Goal: Information Seeking & Learning: Get advice/opinions

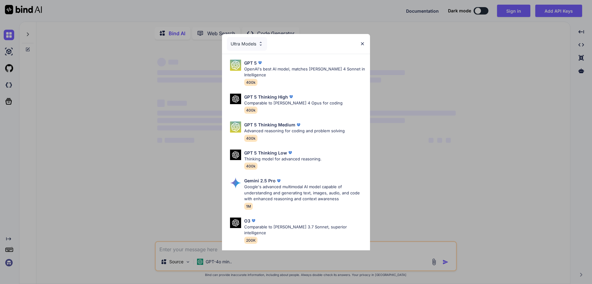
click at [361, 44] on img at bounding box center [362, 43] width 5 height 5
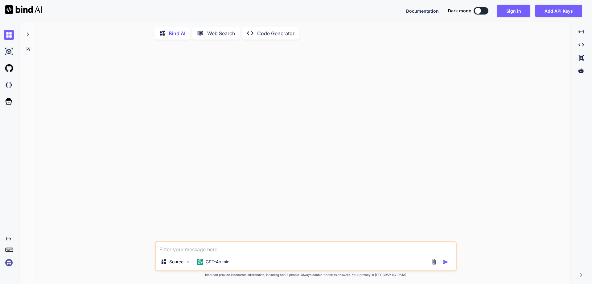
click at [189, 253] on textarea at bounding box center [306, 247] width 301 height 11
type textarea "x"
click at [227, 246] on textarea at bounding box center [306, 247] width 301 height 11
paste textarea "Please fill the First Name"
type textarea "make the good input error "Please fill the First Name""
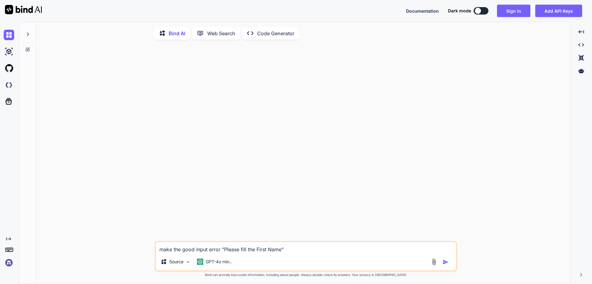
click at [444, 263] on img "button" at bounding box center [446, 262] width 6 height 6
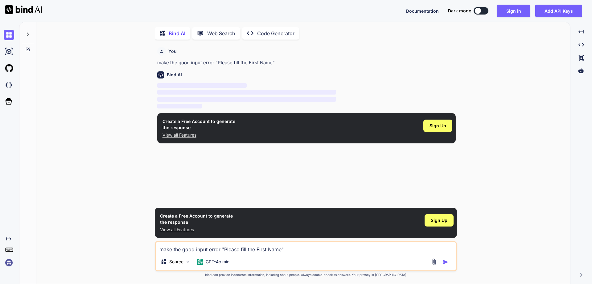
scroll to position [2, 0]
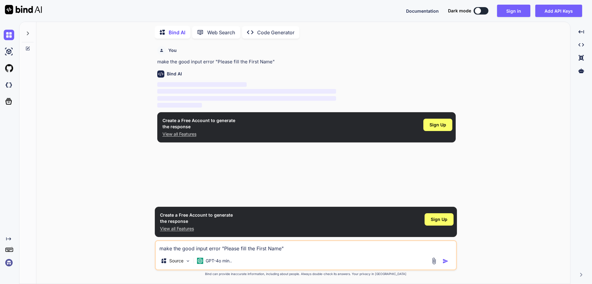
click at [193, 134] on p "View all Features" at bounding box center [199, 134] width 73 height 6
click at [450, 122] on div "Sign Up" at bounding box center [438, 124] width 29 height 12
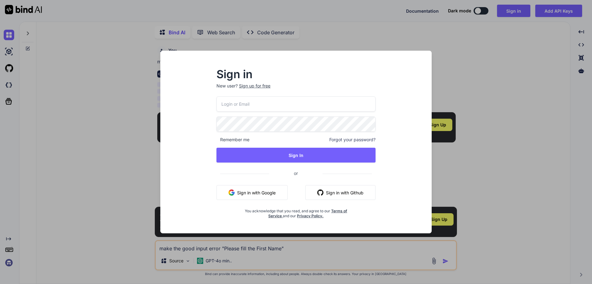
click at [264, 194] on button "Sign in with Google" at bounding box center [252, 192] width 71 height 15
click at [270, 104] on input "email" at bounding box center [296, 103] width 159 height 15
click at [250, 106] on input "email" at bounding box center [296, 103] width 159 height 15
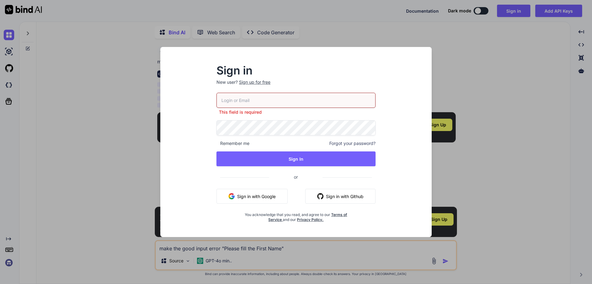
click at [252, 88] on p "New user? Sign up for free" at bounding box center [296, 86] width 159 height 14
click at [249, 102] on input "email" at bounding box center [296, 100] width 159 height 15
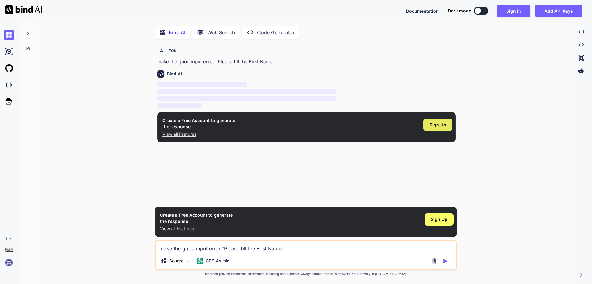
click at [443, 125] on span "Sign Up" at bounding box center [438, 125] width 17 height 6
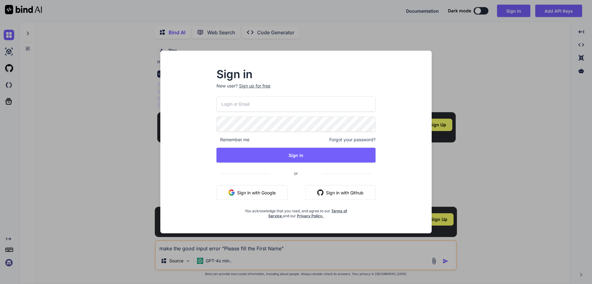
click at [268, 107] on input "email" at bounding box center [296, 103] width 159 height 15
type input "[PERSON_NAME][EMAIL_ADDRESS][DOMAIN_NAME]"
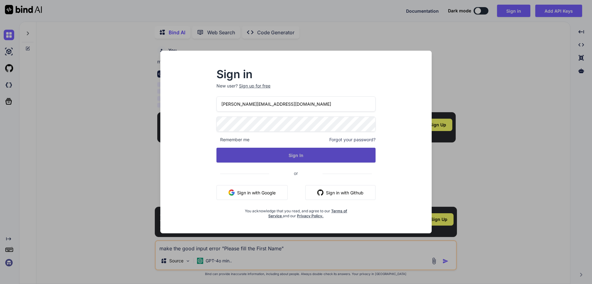
click at [296, 157] on button "Sign In" at bounding box center [296, 154] width 159 height 15
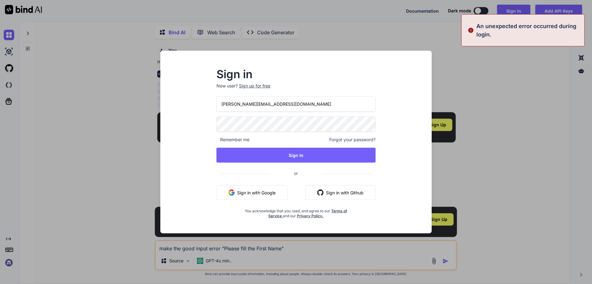
click at [255, 86] on div "Sign up for free" at bounding box center [254, 86] width 31 height 6
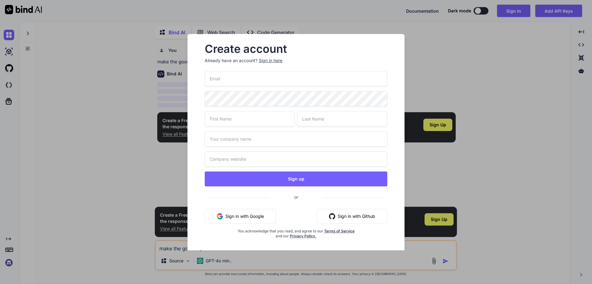
click at [251, 78] on input "email" at bounding box center [296, 78] width 183 height 15
type input "[PERSON_NAME][EMAIL_ADDRESS][DOMAIN_NAME]"
click at [252, 122] on input "text" at bounding box center [250, 118] width 90 height 15
type input "Shivam"
click at [344, 122] on input "text" at bounding box center [342, 118] width 90 height 15
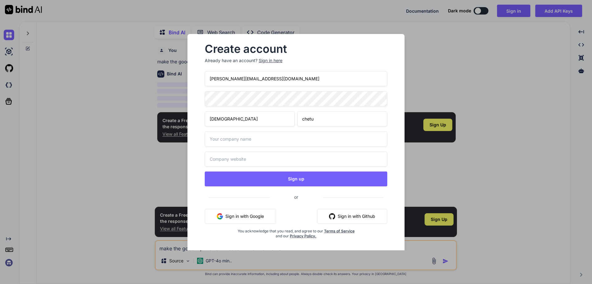
type input "chetu"
click at [326, 137] on input "text" at bounding box center [296, 138] width 183 height 15
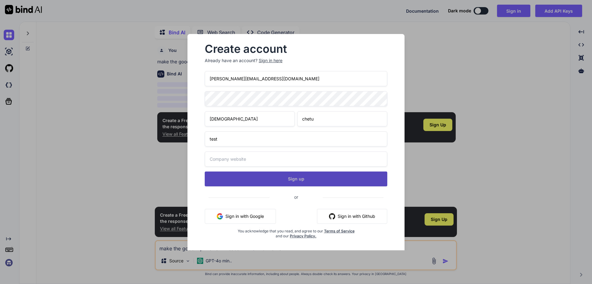
type input "test"
click at [301, 180] on button "Sign up" at bounding box center [296, 178] width 183 height 15
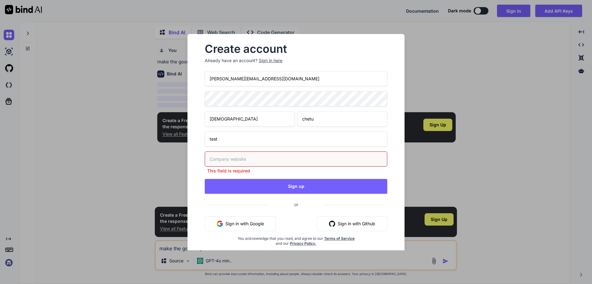
click at [269, 158] on input "text" at bounding box center [296, 158] width 183 height 15
type input "a"
paste input "https://www."
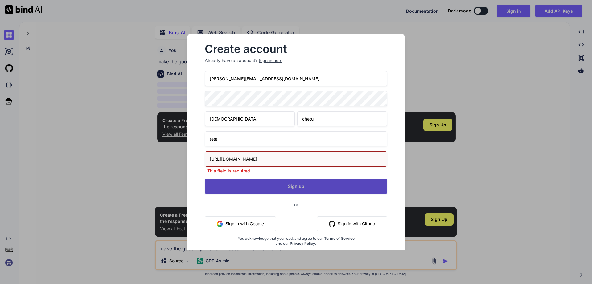
type input "https://www.test.com"
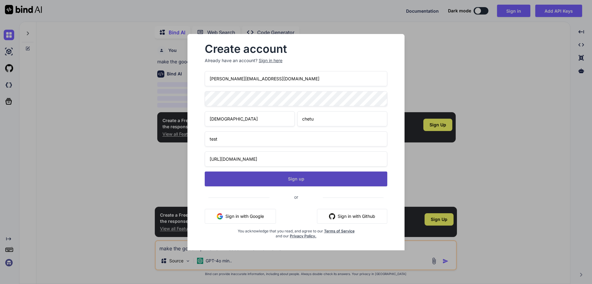
click at [284, 184] on button "Sign up" at bounding box center [296, 178] width 183 height 15
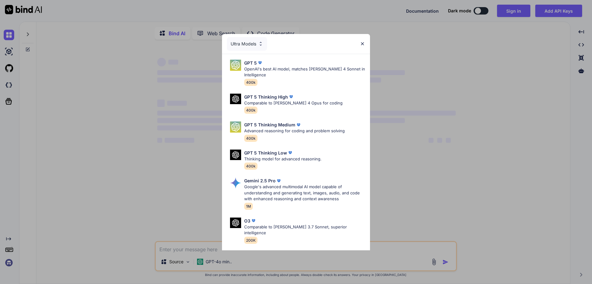
type textarea "x"
click at [363, 43] on img at bounding box center [362, 43] width 5 height 5
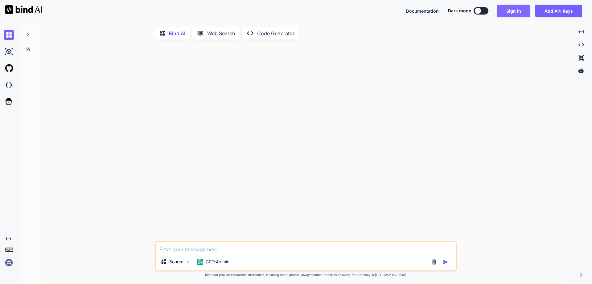
click at [506, 13] on button "Sign in" at bounding box center [513, 11] width 33 height 12
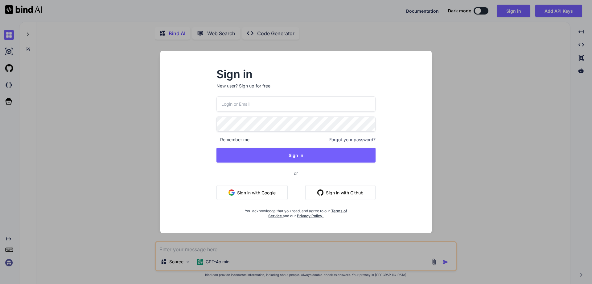
click at [303, 100] on input "email" at bounding box center [296, 103] width 159 height 15
type input "[PERSON_NAME][EMAIL_ADDRESS][DOMAIN_NAME]"
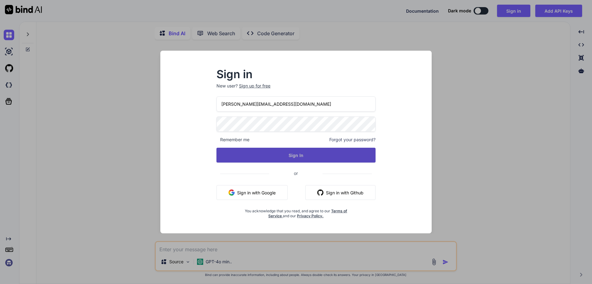
click at [300, 153] on button "Sign In" at bounding box center [296, 154] width 159 height 15
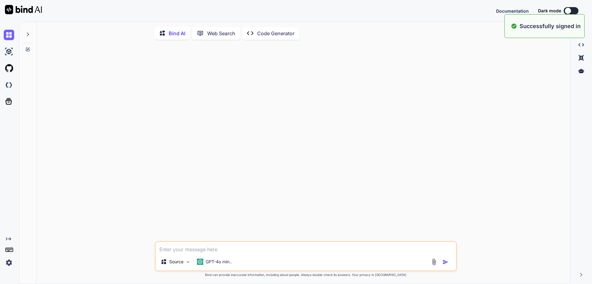
click at [230, 254] on div "Bind AI Web Search Created with Pixso. Code Generator Source GPT-4o min.. Creat…" at bounding box center [305, 153] width 573 height 262
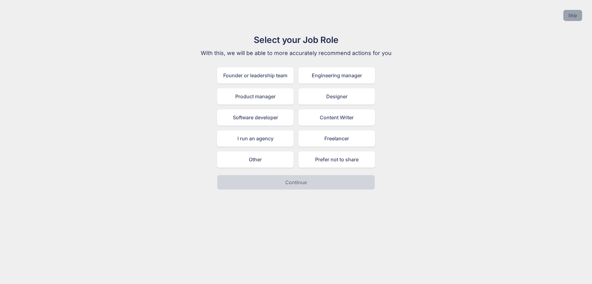
click at [578, 16] on button "Skip" at bounding box center [573, 15] width 19 height 11
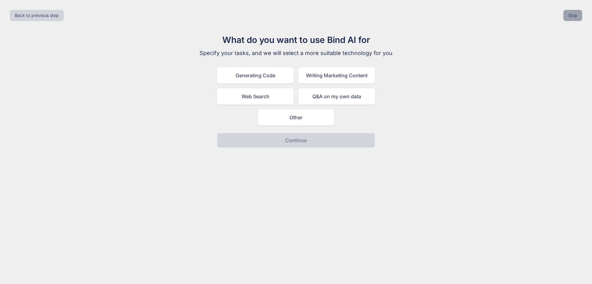
click at [572, 13] on button "Skip" at bounding box center [573, 15] width 19 height 11
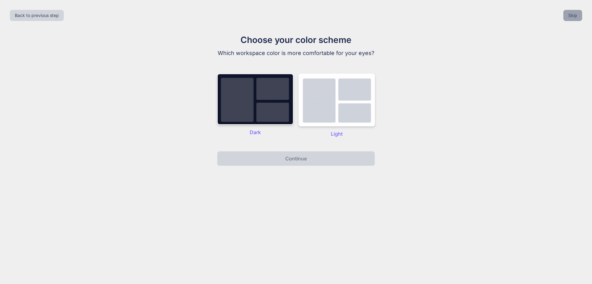
click at [572, 13] on button "Skip" at bounding box center [573, 15] width 19 height 11
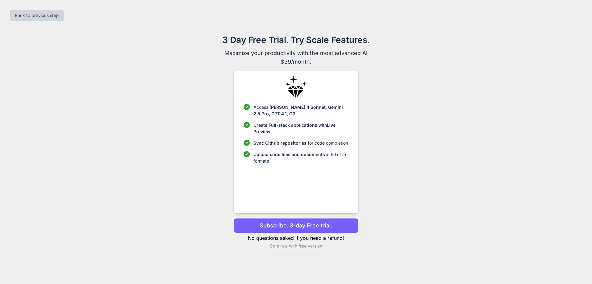
click at [572, 13] on div "Back to previous step" at bounding box center [296, 15] width 583 height 21
click at [311, 246] on p "Continue with free version" at bounding box center [296, 246] width 124 height 6
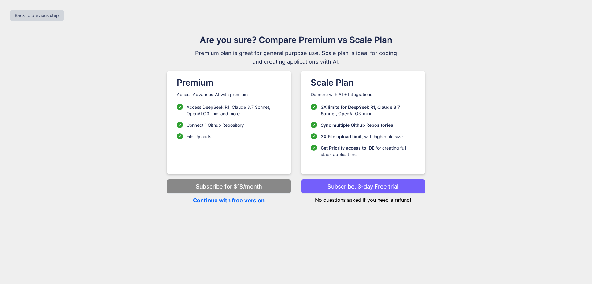
click at [246, 201] on p "Continue with free version" at bounding box center [229, 200] width 124 height 8
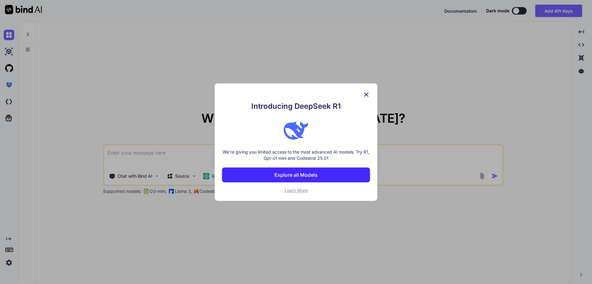
click at [365, 93] on img at bounding box center [366, 94] width 7 height 7
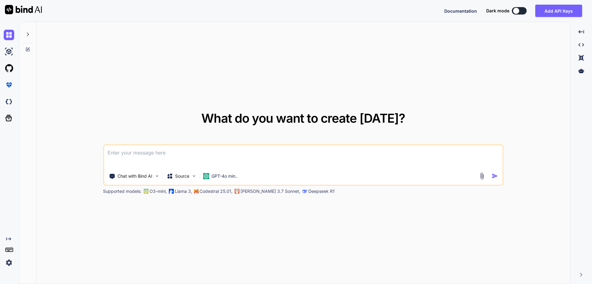
click at [228, 154] on textarea at bounding box center [303, 156] width 399 height 23
type textarea "x"
type textarea "m"
type textarea "x"
type textarea "ma"
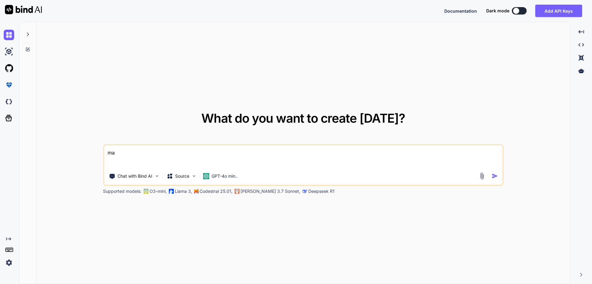
type textarea "x"
type textarea "mak"
type textarea "x"
type textarea "make"
type textarea "x"
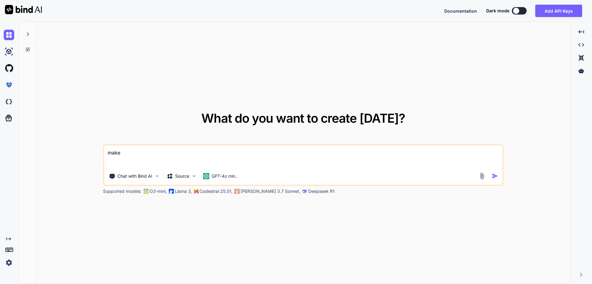
type textarea "make"
type textarea "x"
type textarea "make t"
type textarea "x"
type textarea "make th"
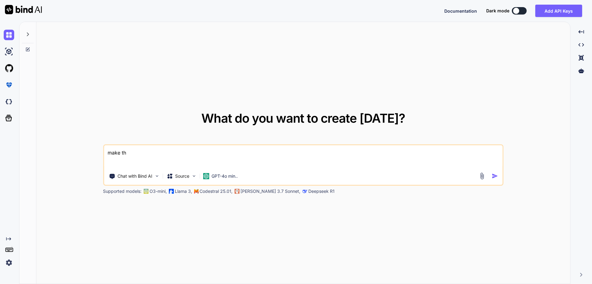
type textarea "x"
type textarea "make the"
type textarea "x"
type textarea "make the"
type textarea "x"
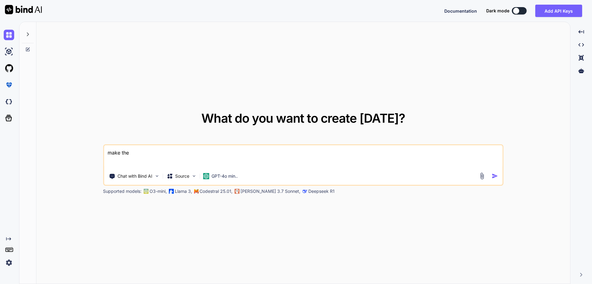
type textarea "make the g"
type textarea "x"
type textarea "make the go"
type textarea "x"
type textarea "make the goo"
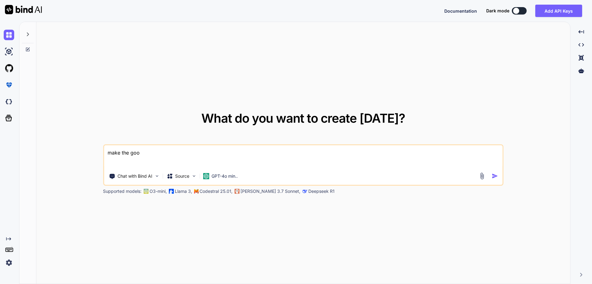
type textarea "x"
type textarea "make the good"
type textarea "x"
type textarea "make the good"
type textarea "x"
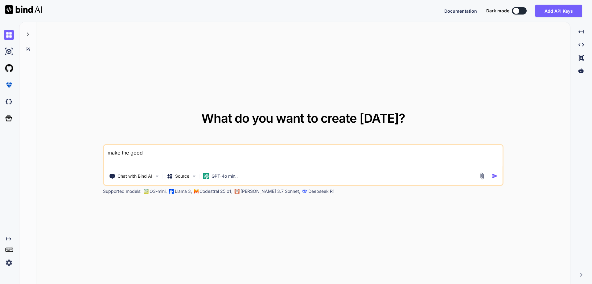
type textarea "make the good e"
type textarea "x"
type textarea "make the good er"
type textarea "x"
type textarea "make the good err"
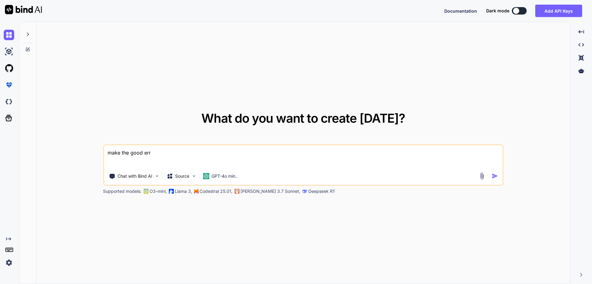
type textarea "x"
type textarea "make the good erro"
type textarea "x"
type textarea "make the good error"
type textarea "x"
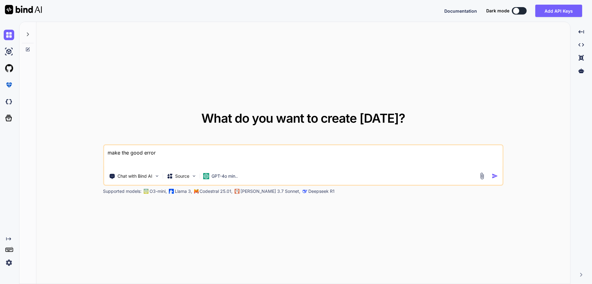
type textarea "make the good error"
type textarea "x"
type textarea "make the good error m"
type textarea "x"
type textarea "make the good error me"
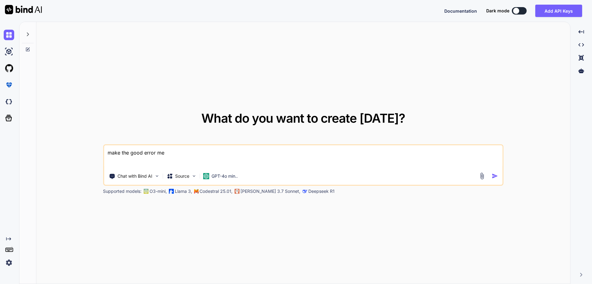
type textarea "x"
type textarea "make the good error mes"
type textarea "x"
type textarea "make the good error mess"
type textarea "x"
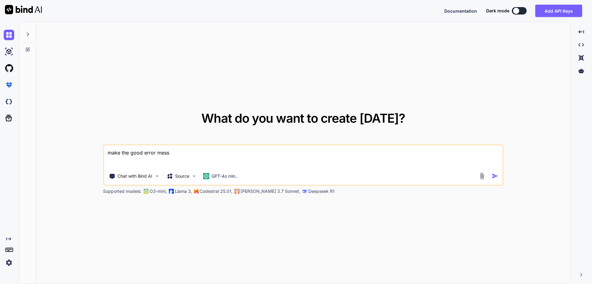
type textarea "make the good error messa"
type textarea "x"
type textarea "make the good error messag"
type textarea "x"
type textarea "make the good error message"
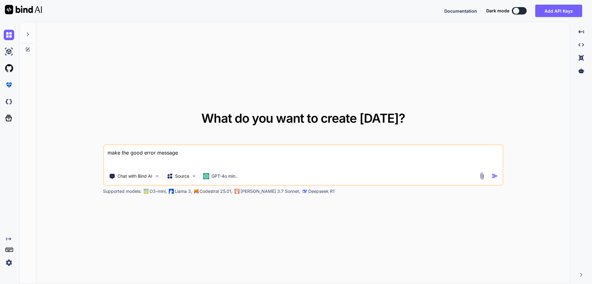
type textarea "x"
type textarea "make the good error message"
type textarea "x"
type textarea "make the good error message ""
type textarea "x"
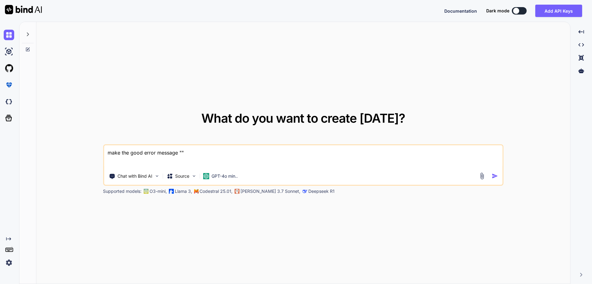
paste textarea "Please fill the First Name"
type textarea "make the good error message "Please fill the First Name""
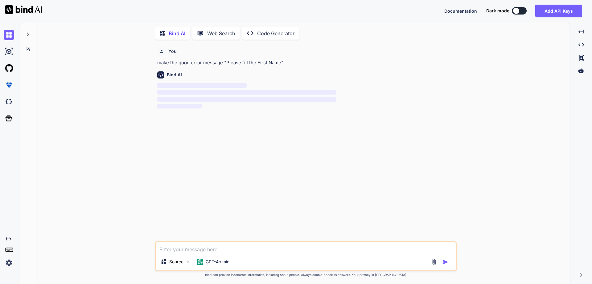
scroll to position [2, 0]
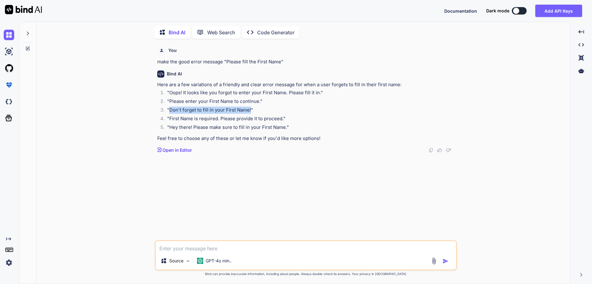
drag, startPoint x: 251, startPoint y: 109, endPoint x: 170, endPoint y: 109, distance: 80.5
click at [170, 109] on li ""Don't forget to fill in your First Name!"" at bounding box center [309, 110] width 294 height 9
drag, startPoint x: 170, startPoint y: 119, endPoint x: 282, endPoint y: 118, distance: 112.3
click at [282, 118] on li ""First Name is required. Please provide it to proceed."" at bounding box center [309, 119] width 294 height 9
copy li "First Name is required. Please provide it to proceed."
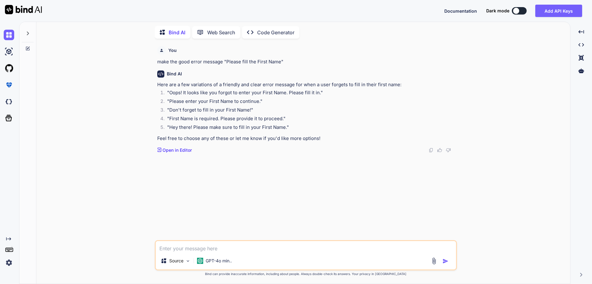
click at [202, 243] on textarea at bounding box center [306, 246] width 301 height 11
paste textarea "Please fill the Phone Number"
type textarea "do the same as above Please fill the Phone Number"
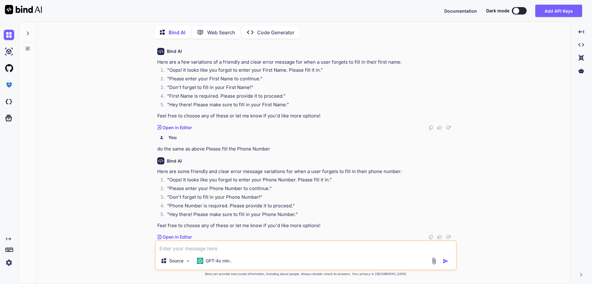
scroll to position [23, 0]
drag, startPoint x: 170, startPoint y: 202, endPoint x: 292, endPoint y: 207, distance: 122.3
click at [292, 207] on li ""Phone Number is required. Please provide it to proceed."" at bounding box center [309, 206] width 294 height 9
copy li "Phone Number is required. Please provide it to proceed."
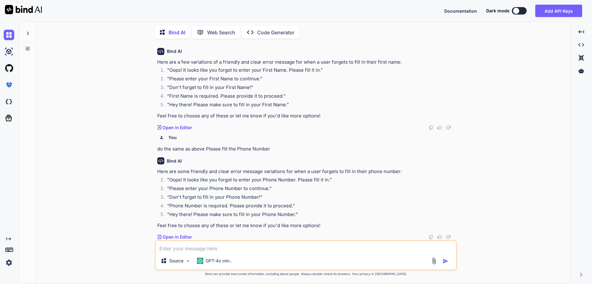
click at [205, 243] on textarea at bounding box center [306, 246] width 301 height 11
paste textarea "Please Select the Specialist"
type textarea "do the same as above "Please Select the Specialist" but its a dropdown"
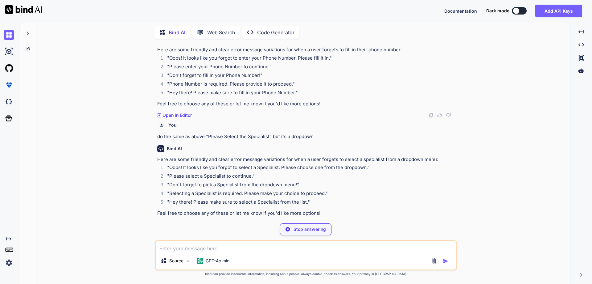
scroll to position [132, 0]
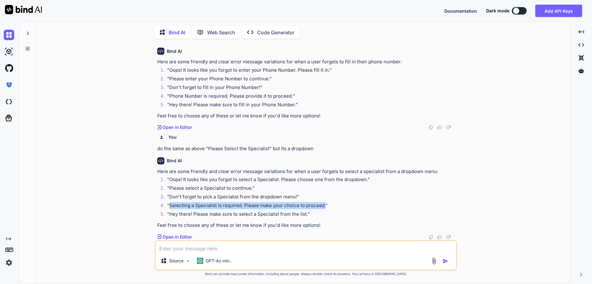
drag, startPoint x: 170, startPoint y: 206, endPoint x: 324, endPoint y: 204, distance: 154.3
click at [324, 204] on li ""Selecting a Specialist is required. Please make your choice to proceed."" at bounding box center [309, 206] width 294 height 9
copy li "Selecting a Specialist is required. Please make your choice to proceed."
click at [197, 246] on textarea at bounding box center [306, 246] width 301 height 11
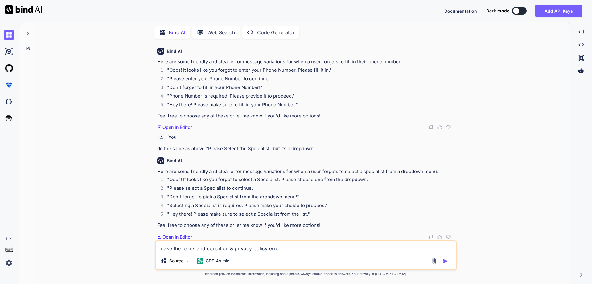
type textarea "make the terms and condition & privacy policy error"
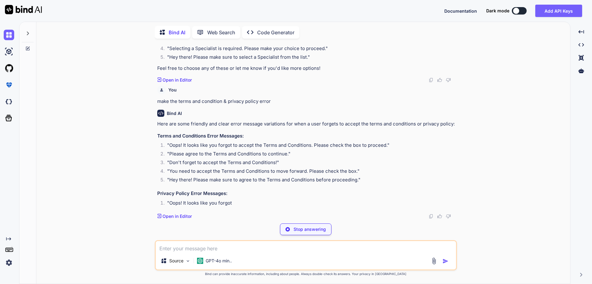
scroll to position [290, 0]
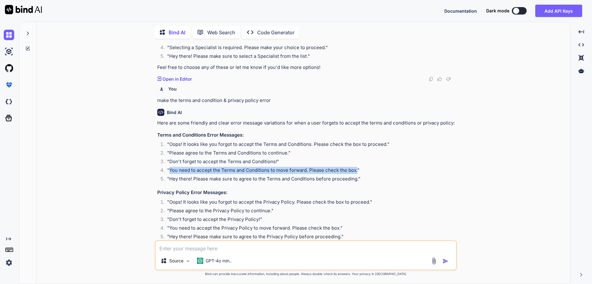
drag, startPoint x: 170, startPoint y: 170, endPoint x: 356, endPoint y: 170, distance: 186.4
click at [356, 170] on li ""You need to accept the Terms and Conditions to move forward. Please check the …" at bounding box center [309, 171] width 294 height 9
copy li "You need to accept the Terms and Conditions to move forward. Please check the b…"
click at [164, 251] on textarea at bounding box center [306, 246] width 301 height 11
click at [208, 250] on textarea at bounding box center [306, 246] width 301 height 11
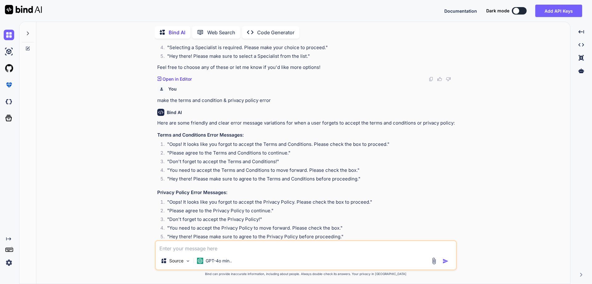
paste textarea "html code to change specific world text color in a paragraph"
type textarea "html code to change specific world text color in a paragraph"
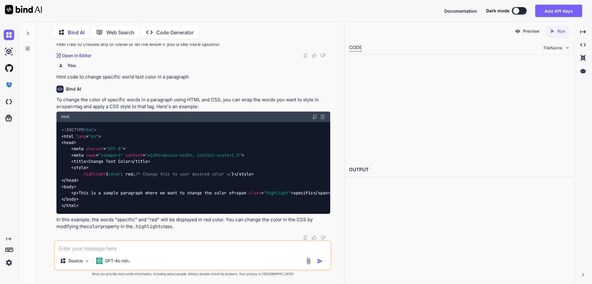
scroll to position [551, 0]
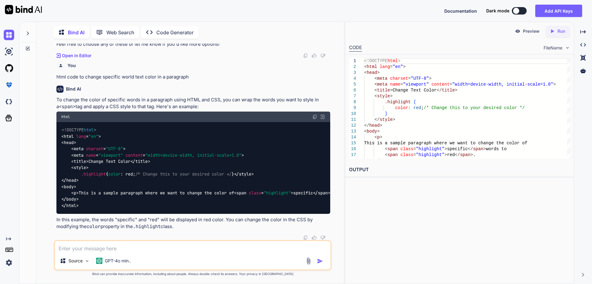
click at [143, 249] on textarea at bounding box center [193, 246] width 276 height 11
type textarea "i am working with [PERSON_NAME]"
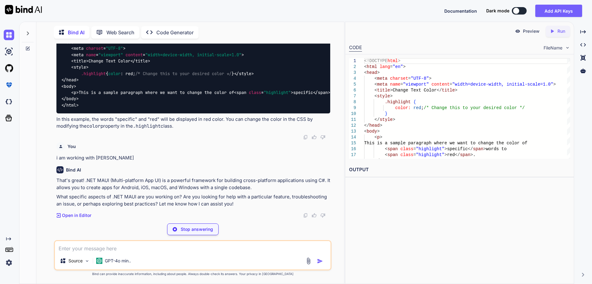
scroll to position [630, 0]
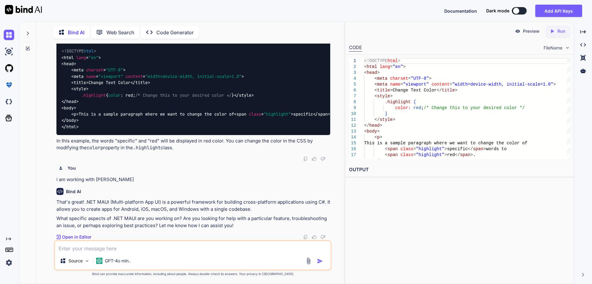
click at [187, 249] on textarea at bounding box center [193, 246] width 276 height 11
click at [184, 243] on textarea at bounding box center [193, 246] width 276 height 11
paste textarea "html code to change specific world text color in a paragraph"
type textarea "html code to change specific world text color in a paragraph"
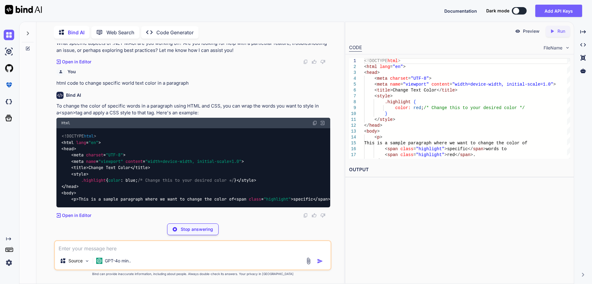
scroll to position [842, 0]
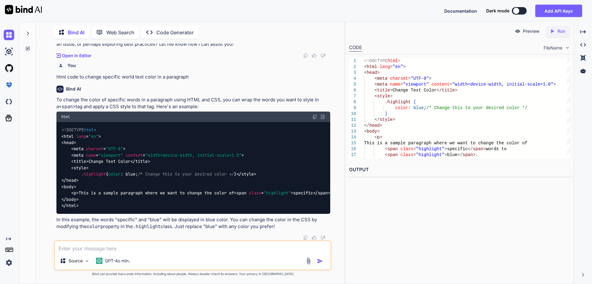
click at [149, 246] on textarea at bounding box center [193, 246] width 276 height 11
paste textarea "html code to change specific world text color in a paragraph"
type textarea "html code to change specific world text color in a paragraph in .net MAUI"
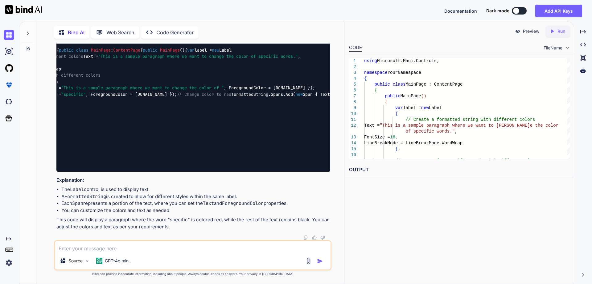
scroll to position [0, 0]
